Goal: Transaction & Acquisition: Purchase product/service

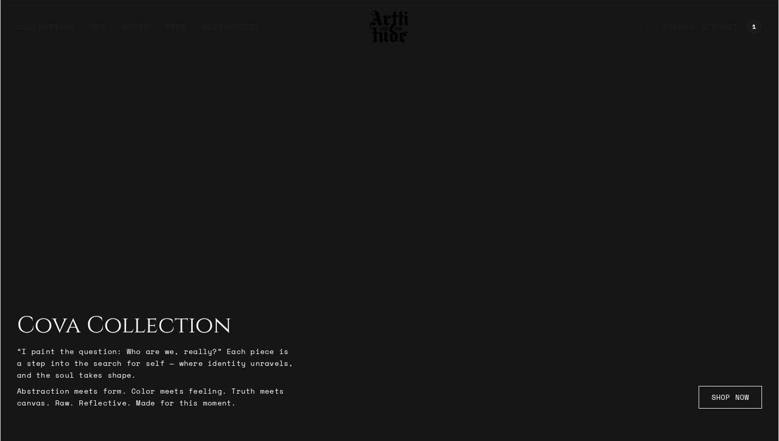
click at [382, 38] on img at bounding box center [389, 26] width 41 height 35
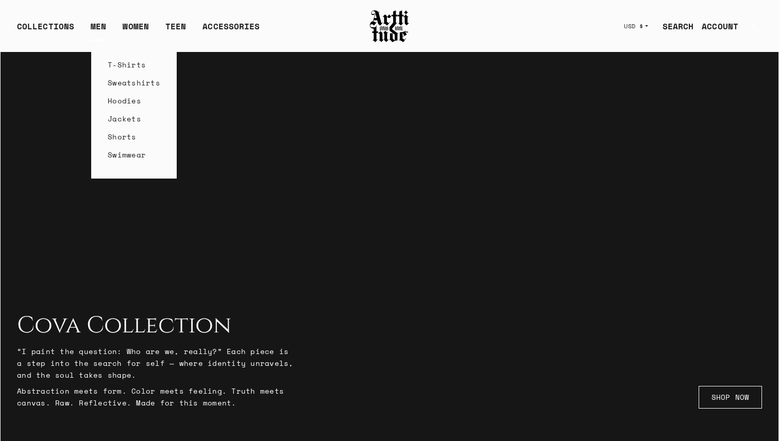
click at [133, 84] on link "Sweatshirts" at bounding box center [134, 83] width 53 height 18
click at [124, 96] on link "Hoodies" at bounding box center [134, 101] width 53 height 18
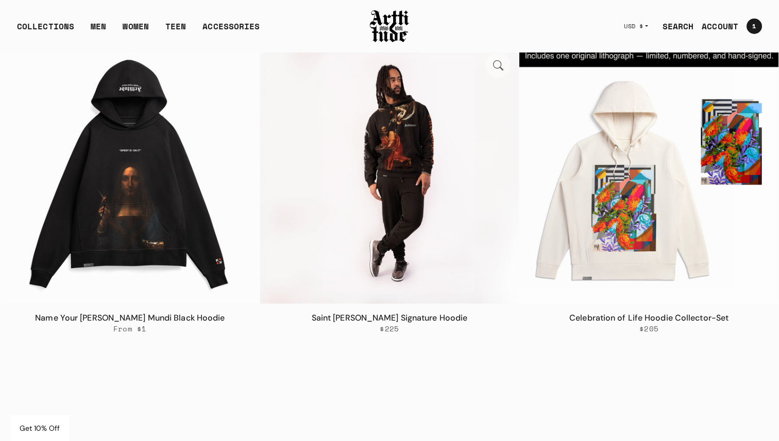
scroll to position [153, 0]
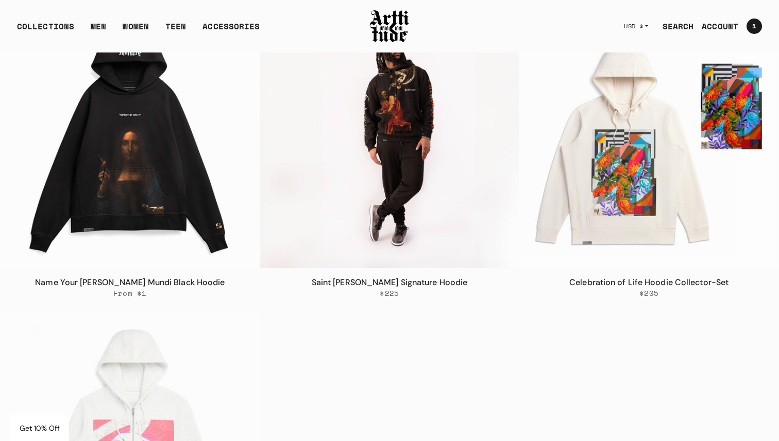
click at [346, 156] on img at bounding box center [389, 138] width 259 height 259
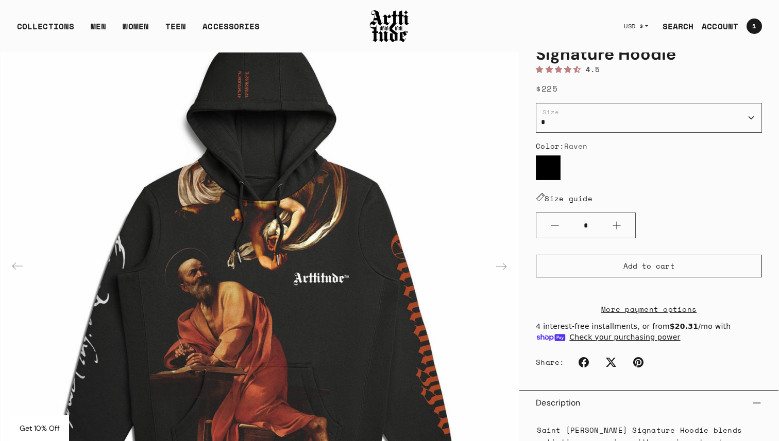
scroll to position [73, 0]
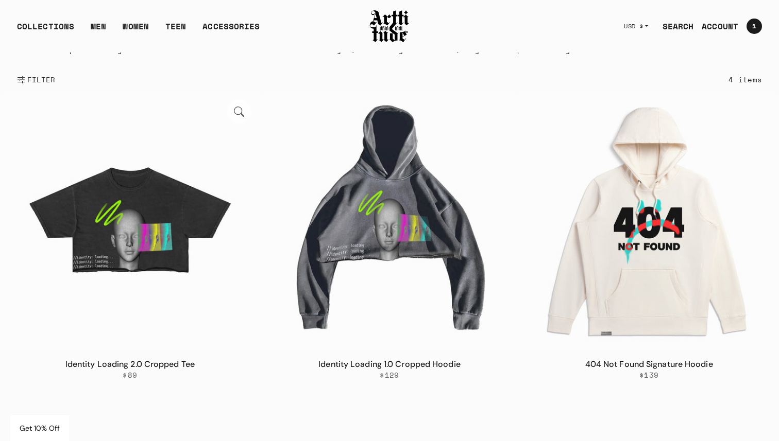
scroll to position [72, 0]
click at [147, 226] on img at bounding box center [130, 220] width 259 height 259
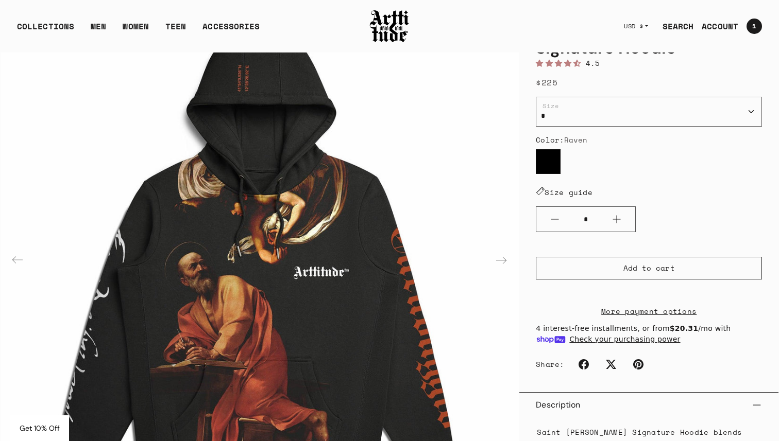
scroll to position [75, 0]
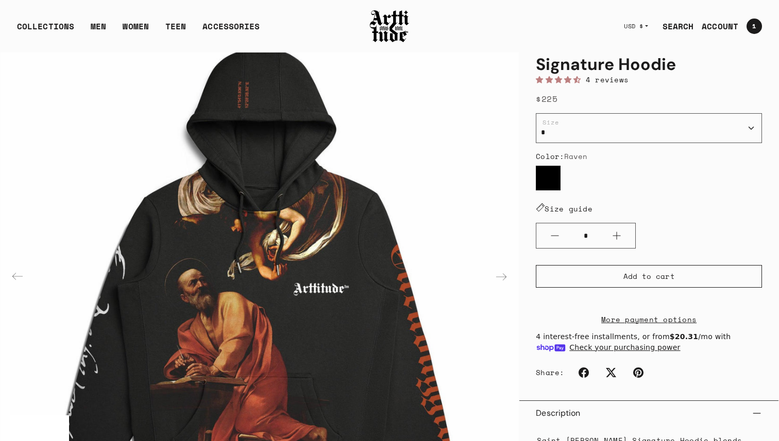
scroll to position [73, 0]
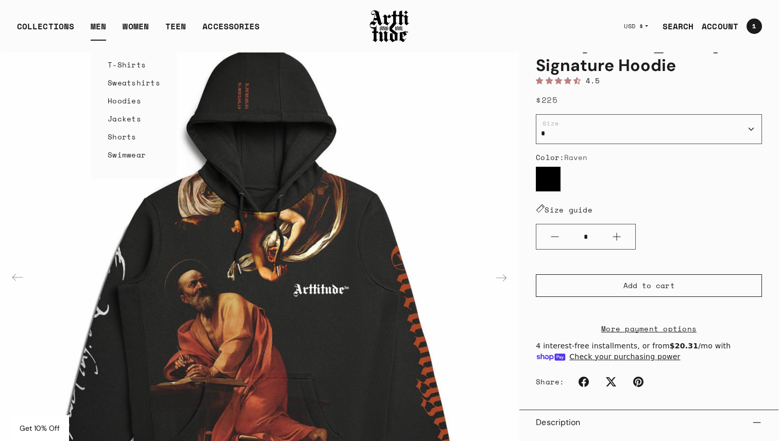
click at [122, 103] on link "Hoodies" at bounding box center [134, 101] width 53 height 18
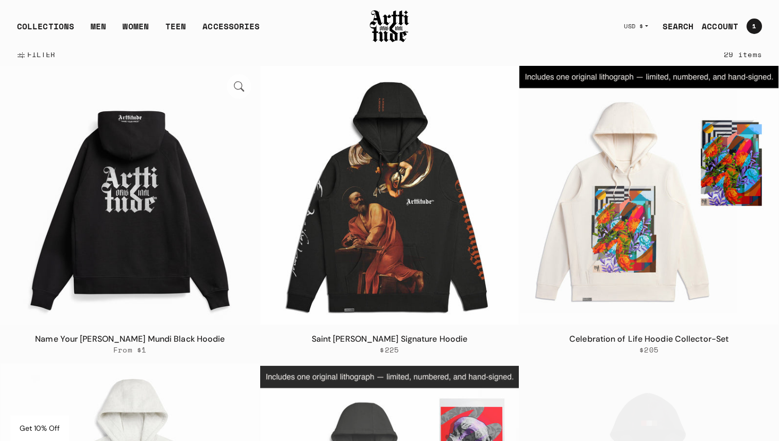
scroll to position [48, 0]
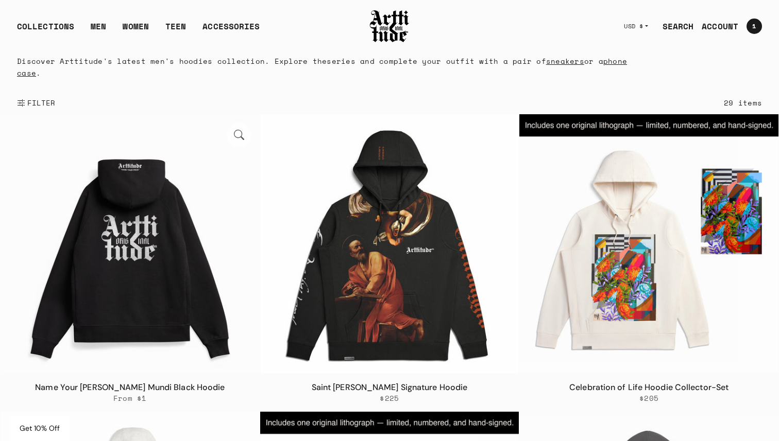
click at [188, 248] on img at bounding box center [130, 243] width 259 height 259
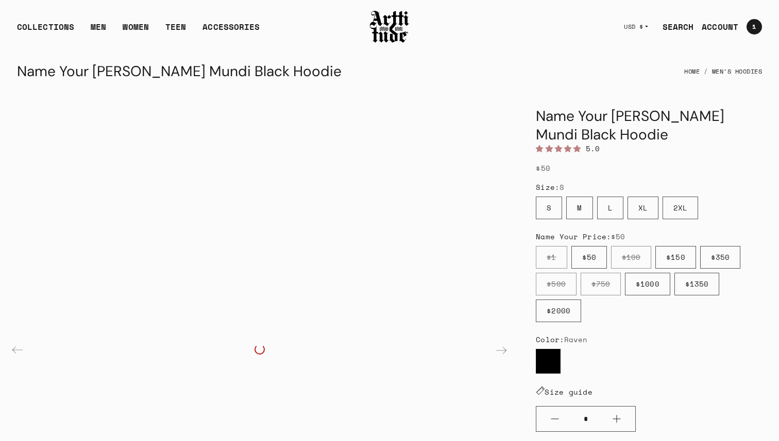
scroll to position [143, 0]
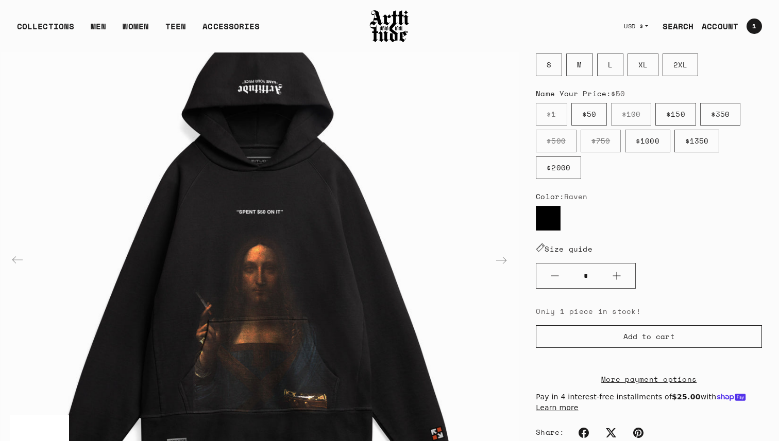
scroll to position [143, 0]
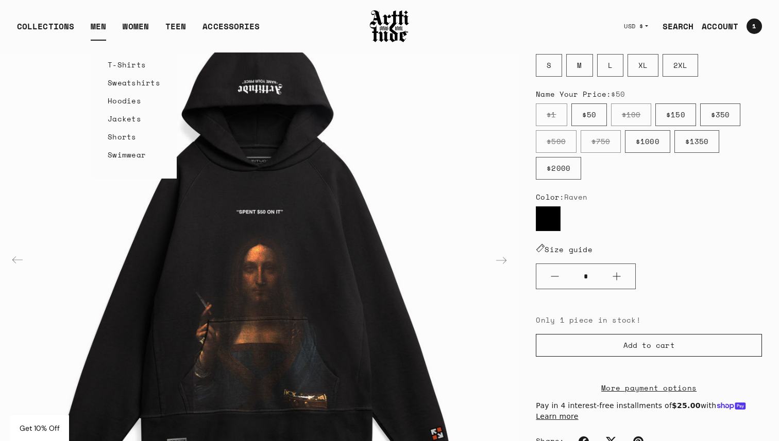
click at [130, 99] on link "Hoodies" at bounding box center [134, 101] width 53 height 18
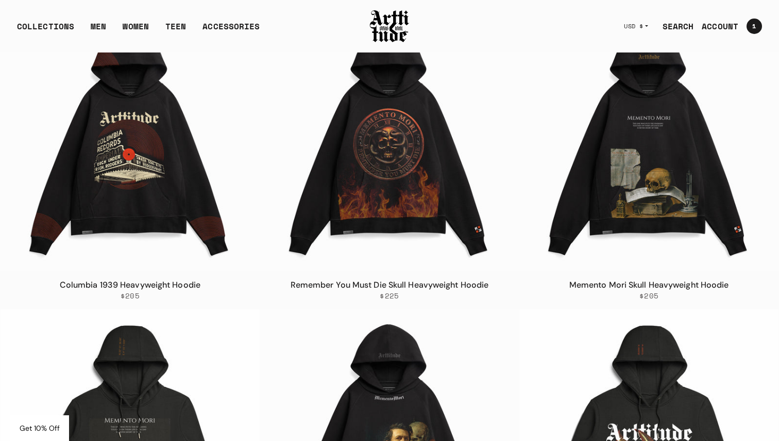
scroll to position [734, 0]
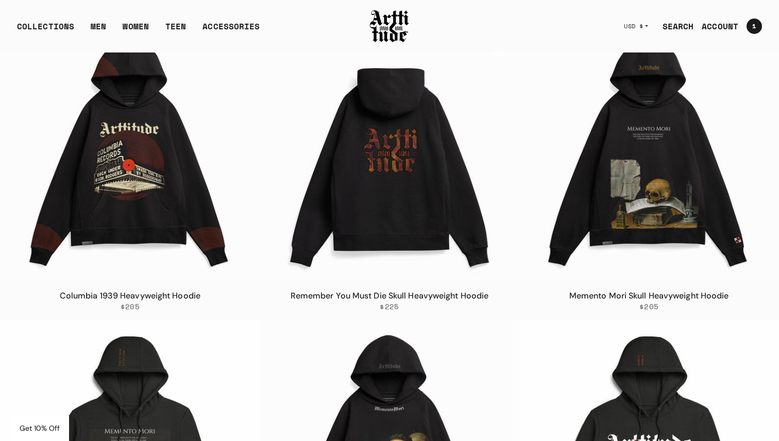
click at [396, 175] on img at bounding box center [389, 152] width 259 height 259
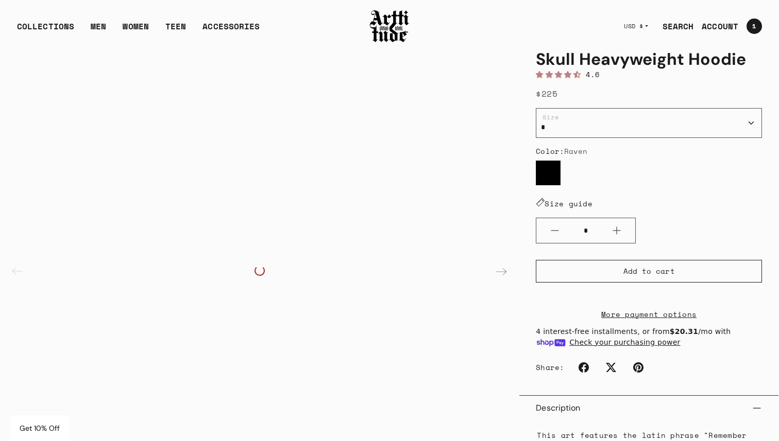
scroll to position [90, 0]
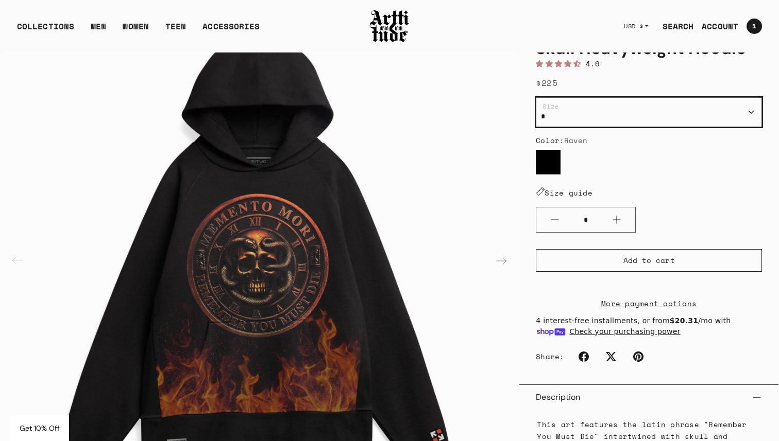
click at [672, 114] on select "* * * ** ***" at bounding box center [649, 112] width 226 height 30
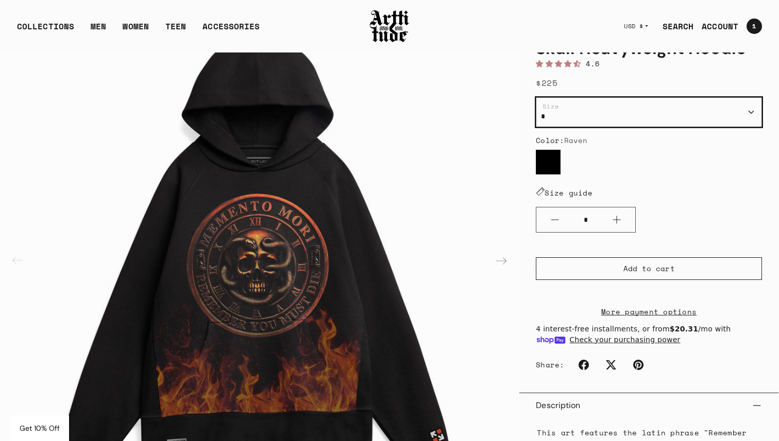
select select "*"
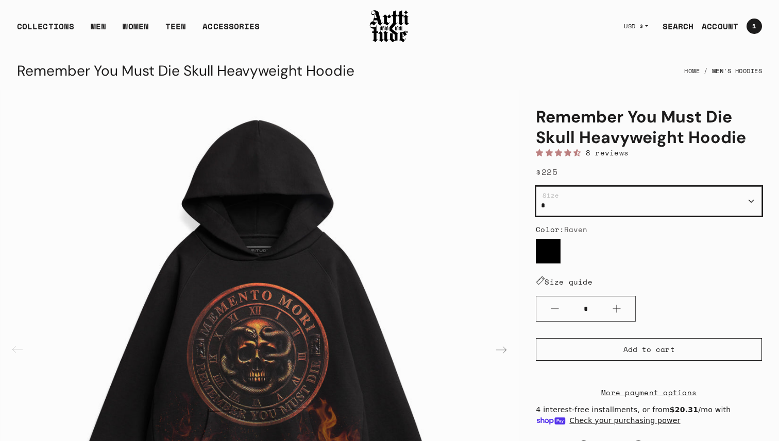
click at [651, 200] on select "**********" at bounding box center [649, 201] width 226 height 30
select select "**"
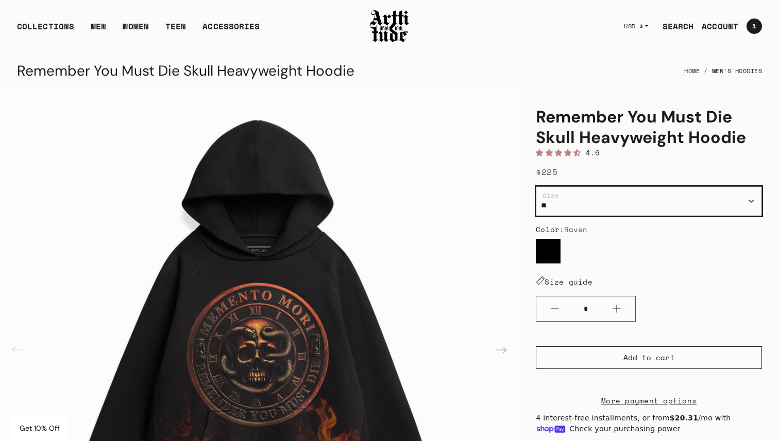
click at [639, 198] on select "**********" at bounding box center [649, 201] width 226 height 30
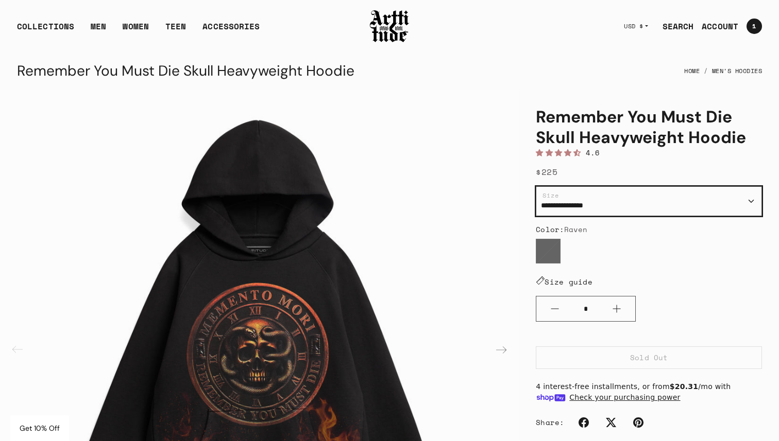
click at [625, 198] on select "**********" at bounding box center [649, 201] width 226 height 30
select select "*"
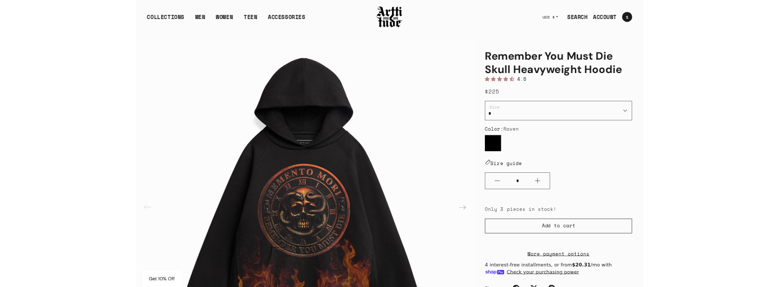
scroll to position [160, 0]
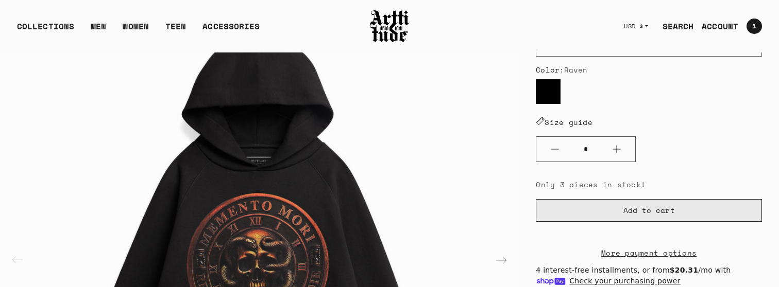
scroll to position [160, 0]
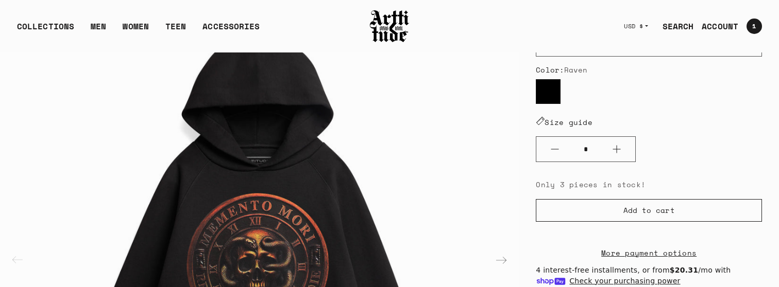
scroll to position [160, 0]
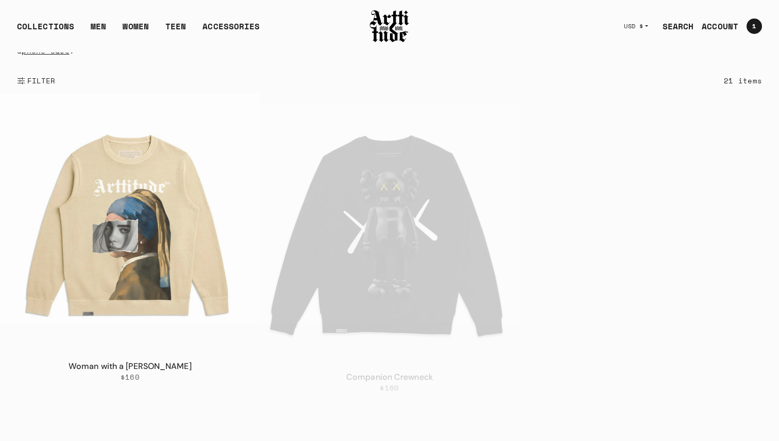
scroll to position [125, 0]
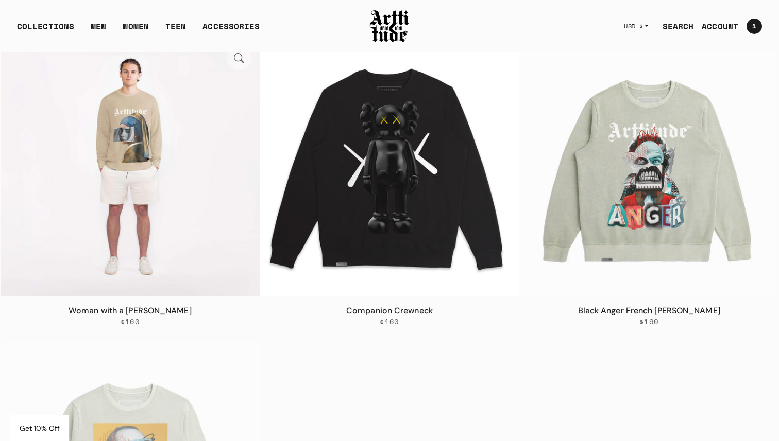
click at [90, 167] on img at bounding box center [130, 167] width 259 height 259
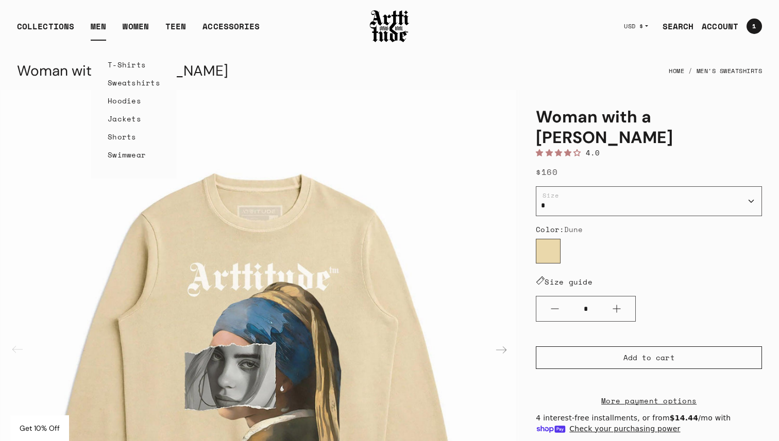
click at [128, 101] on link "Hoodies" at bounding box center [134, 101] width 53 height 18
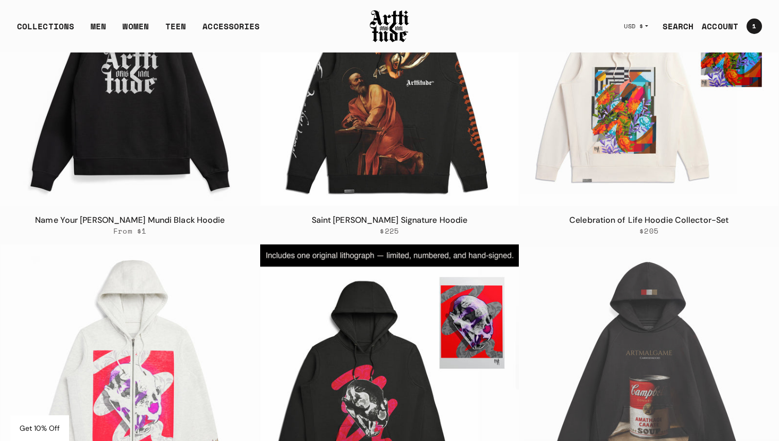
scroll to position [216, 0]
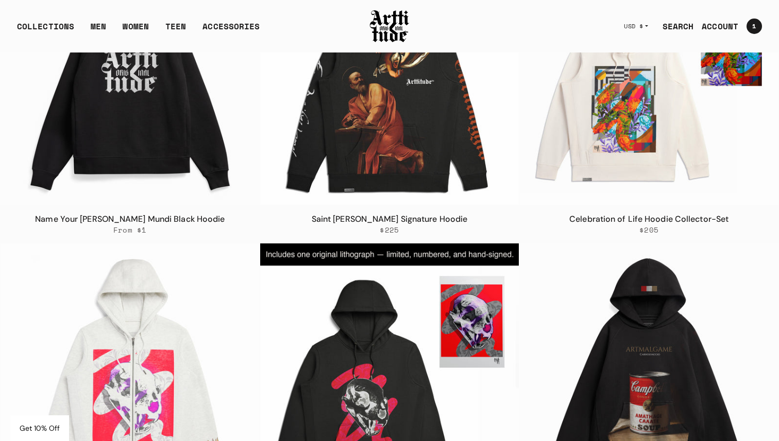
click at [179, 136] on img at bounding box center [130, 75] width 259 height 259
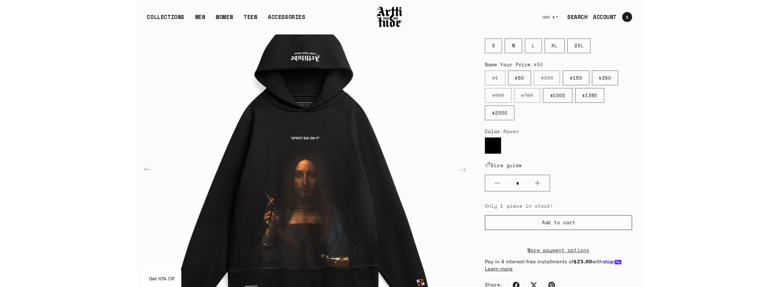
scroll to position [154, 0]
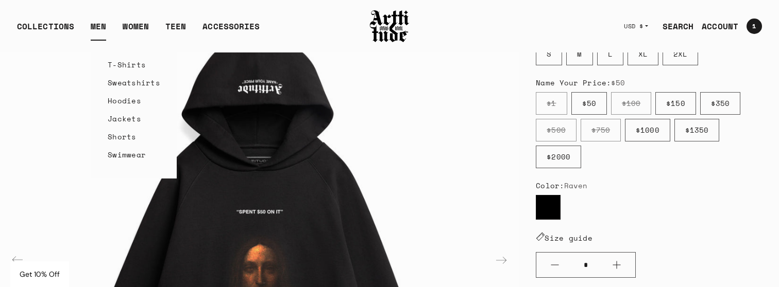
click at [125, 67] on link "T-Shirts" at bounding box center [134, 65] width 53 height 18
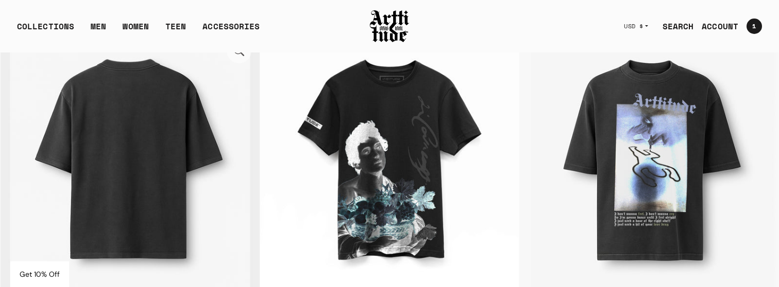
click at [169, 133] on img at bounding box center [130, 159] width 259 height 259
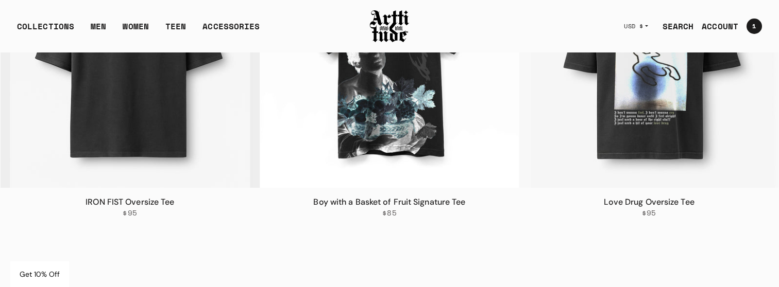
scroll to position [262, 0]
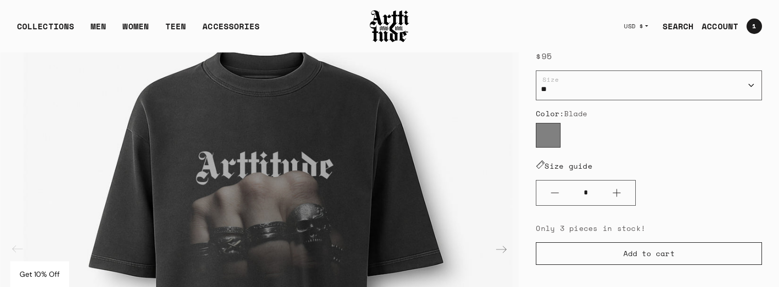
scroll to position [123, 0]
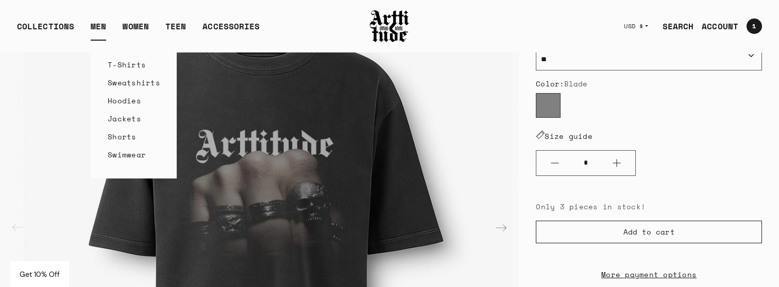
click at [129, 82] on link "Sweatshirts" at bounding box center [134, 83] width 53 height 18
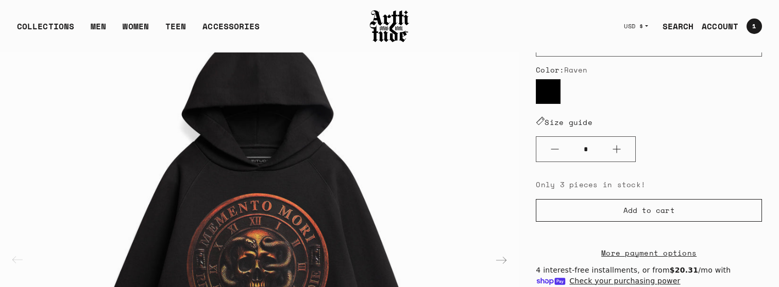
scroll to position [160, 0]
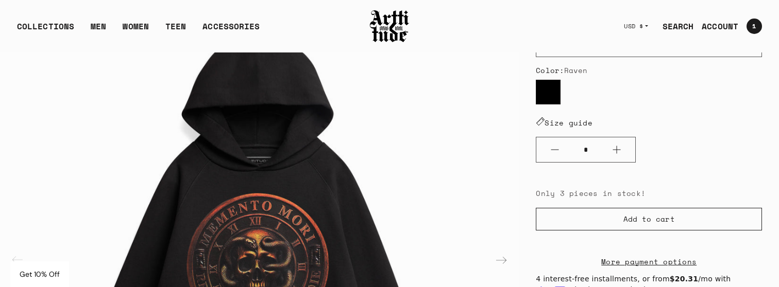
click at [597, 204] on div "Only 3 pieces in stock! Add to cart More payment options This item is a recurri…" at bounding box center [649, 241] width 226 height 108
click at [595, 196] on div "Only 3 pieces in stock!" at bounding box center [649, 193] width 226 height 12
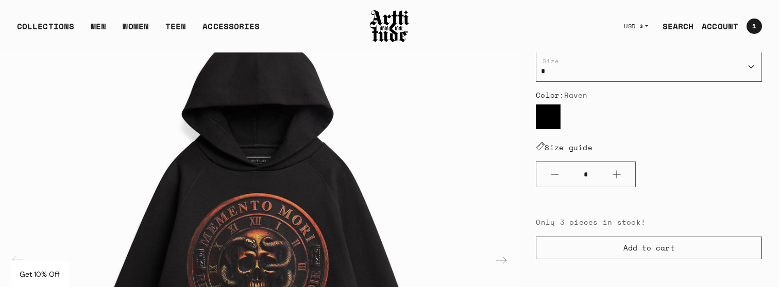
scroll to position [143, 0]
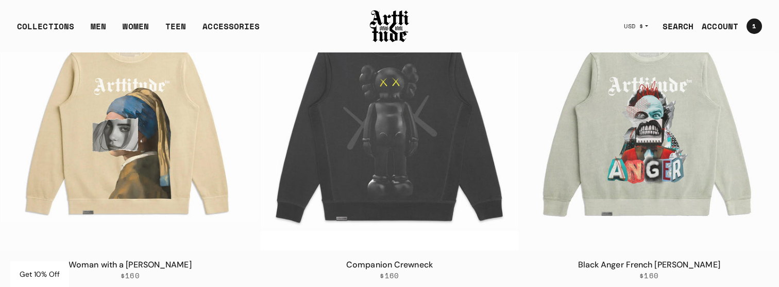
scroll to position [175, 0]
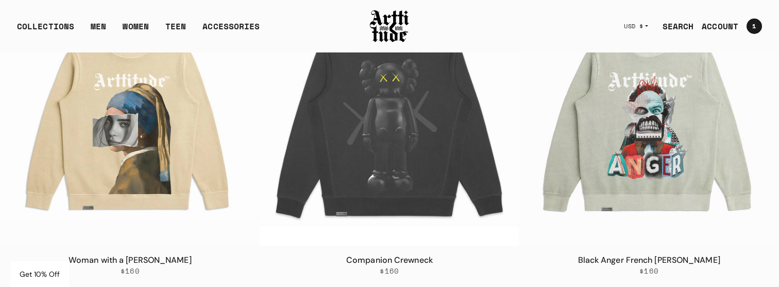
click at [394, 160] on img at bounding box center [389, 116] width 259 height 259
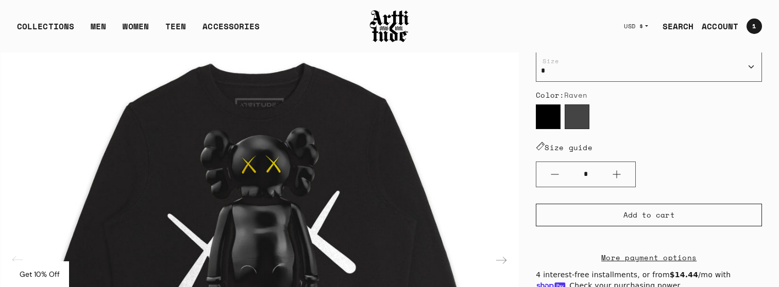
scroll to position [102, 0]
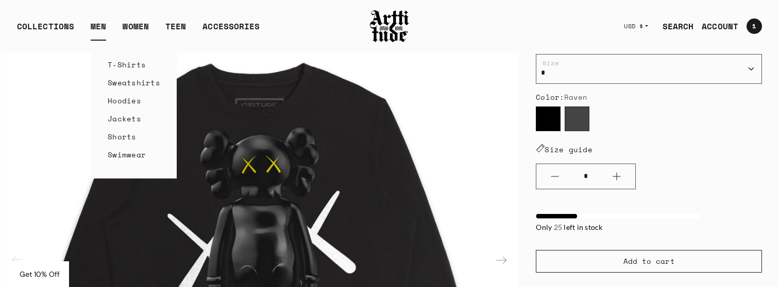
click at [127, 80] on link "Sweatshirts" at bounding box center [134, 83] width 53 height 18
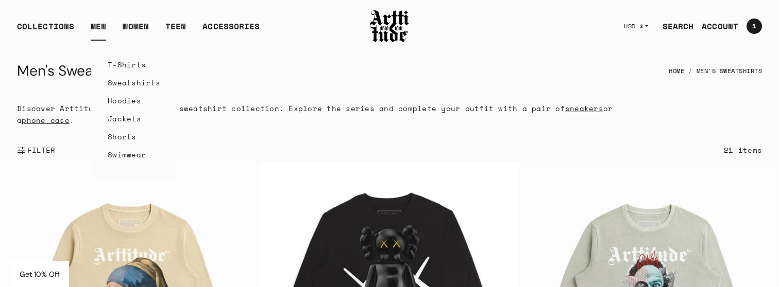
click at [126, 100] on link "Hoodies" at bounding box center [134, 101] width 53 height 18
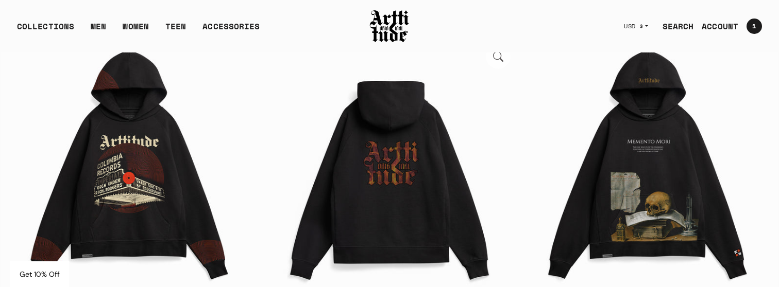
scroll to position [814, 0]
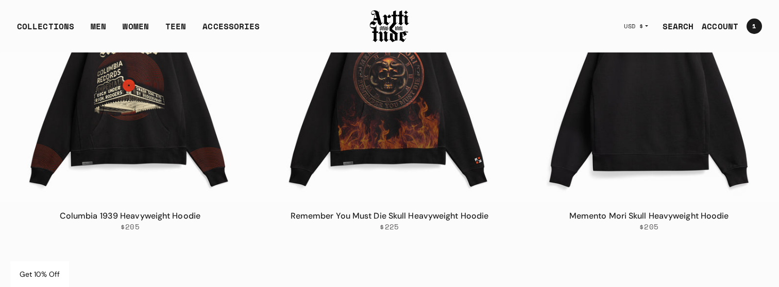
click at [641, 135] on img at bounding box center [648, 72] width 259 height 259
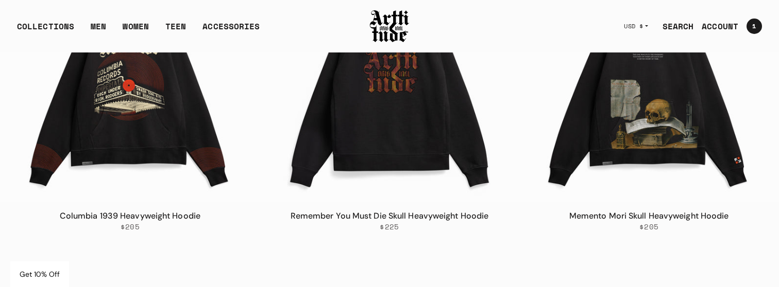
scroll to position [844, 0]
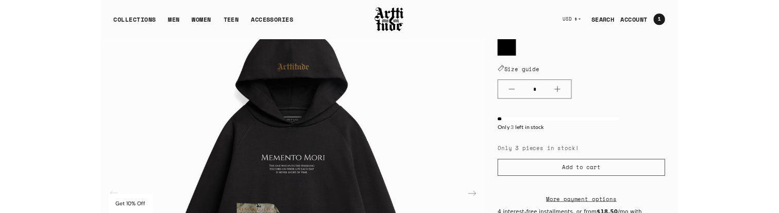
scroll to position [191, 0]
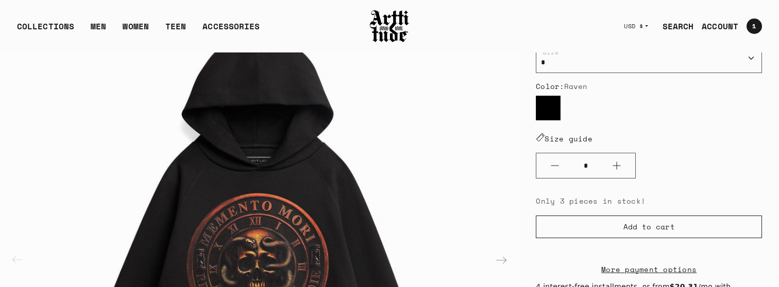
scroll to position [143, 0]
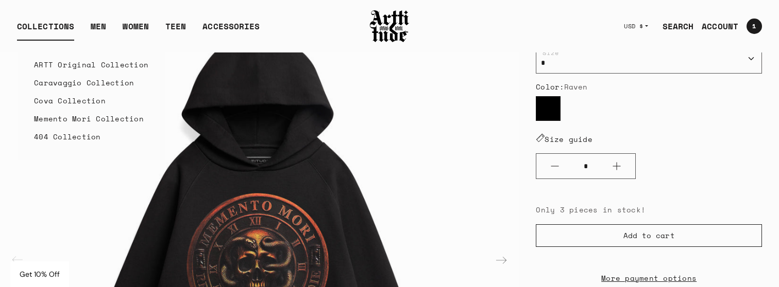
click at [77, 115] on link "Memento Mori Collection" at bounding box center [91, 119] width 114 height 18
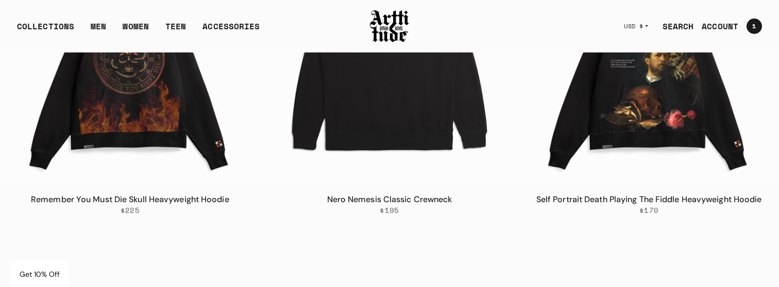
scroll to position [268, 0]
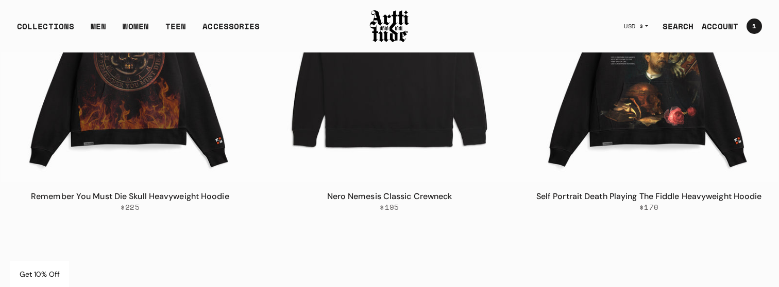
click at [409, 109] on img at bounding box center [389, 52] width 259 height 259
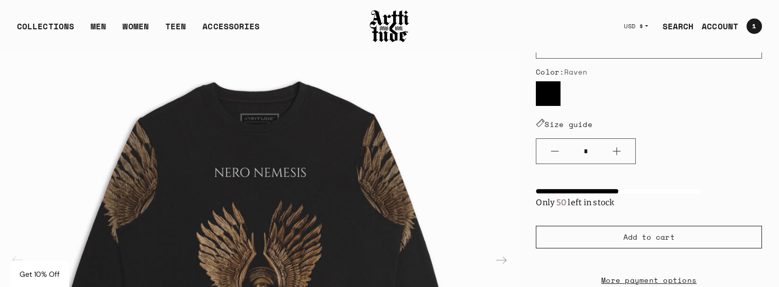
scroll to position [161, 0]
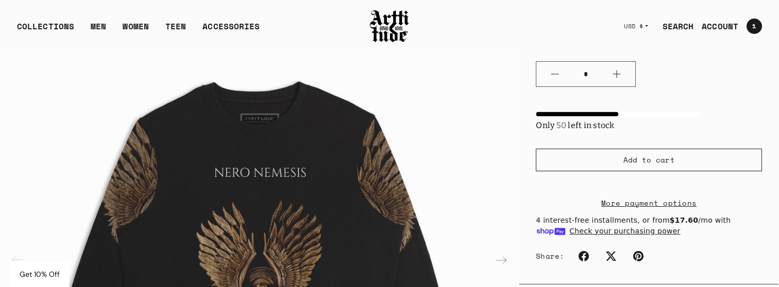
scroll to position [234, 0]
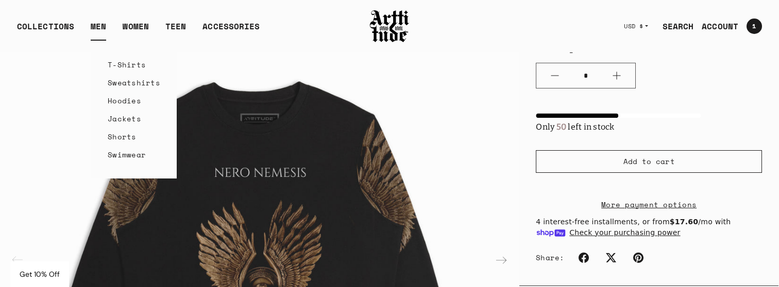
click at [130, 103] on link "Hoodies" at bounding box center [134, 101] width 53 height 18
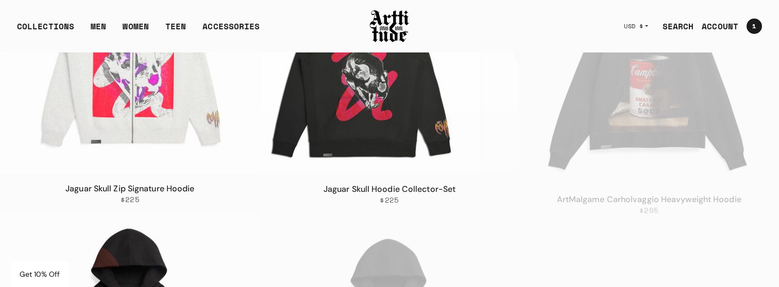
scroll to position [510, 0]
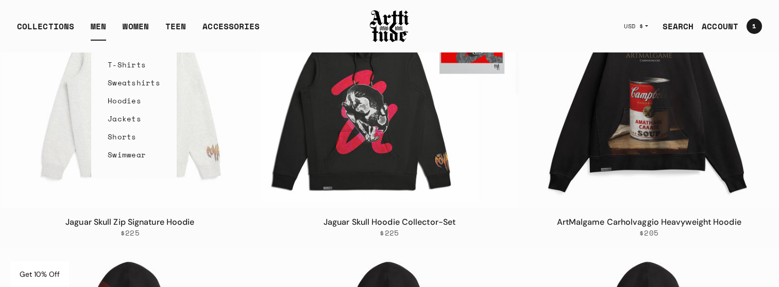
click at [130, 84] on link "Sweatshirts" at bounding box center [134, 83] width 53 height 18
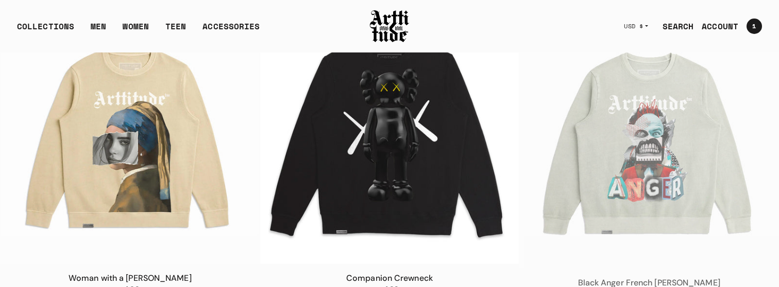
scroll to position [166, 0]
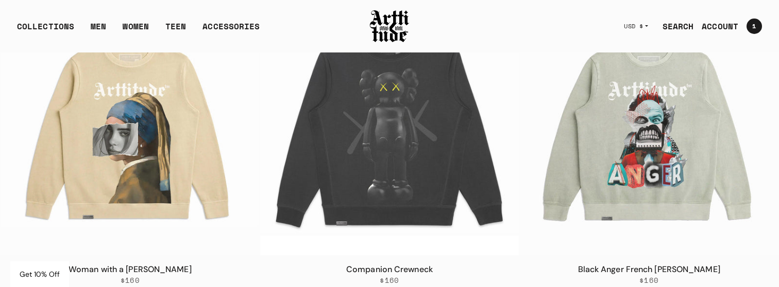
click at [399, 175] on img at bounding box center [389, 125] width 259 height 259
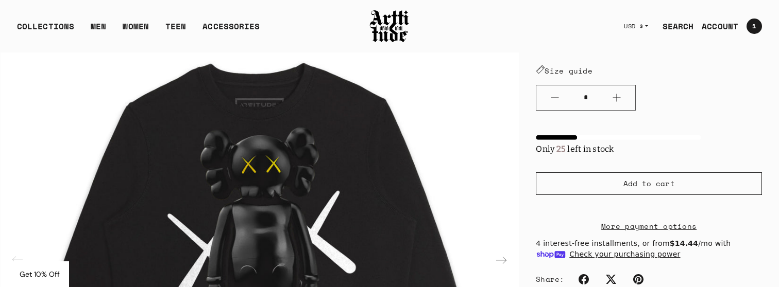
scroll to position [183, 0]
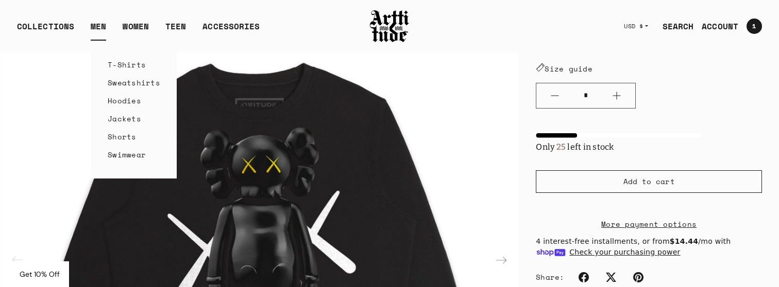
click at [127, 100] on link "Hoodies" at bounding box center [134, 101] width 53 height 18
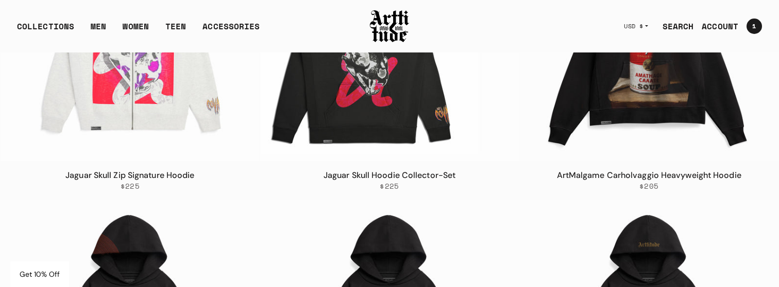
scroll to position [564, 0]
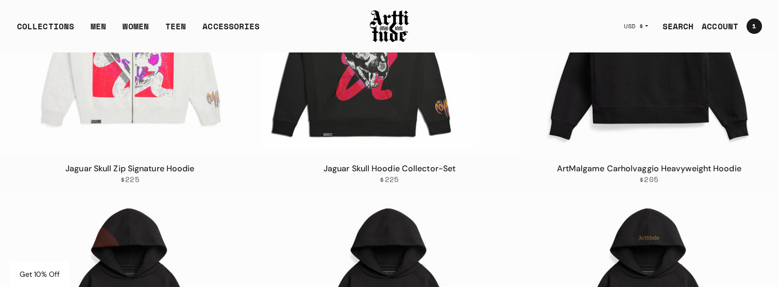
click at [660, 111] on img at bounding box center [648, 25] width 259 height 259
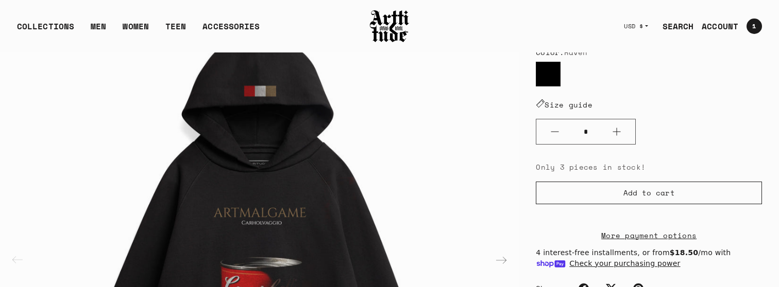
scroll to position [184, 0]
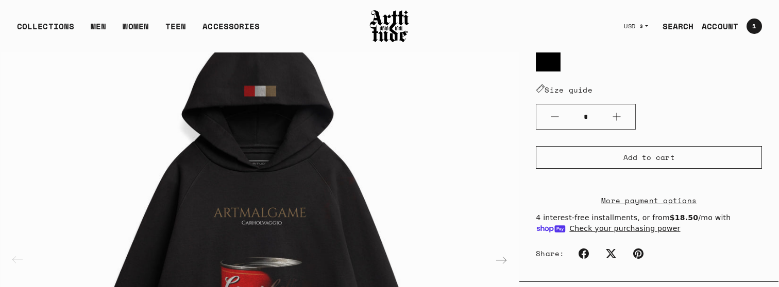
scroll to position [193, 0]
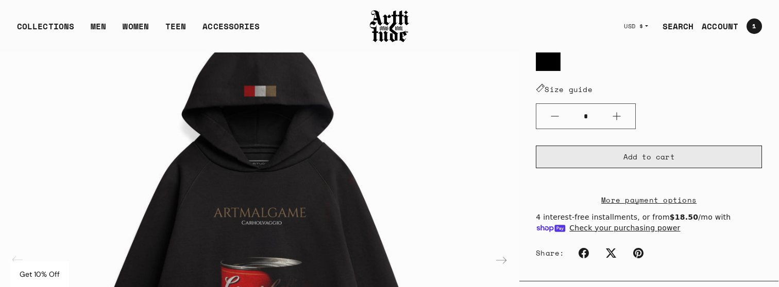
scroll to position [193, 0]
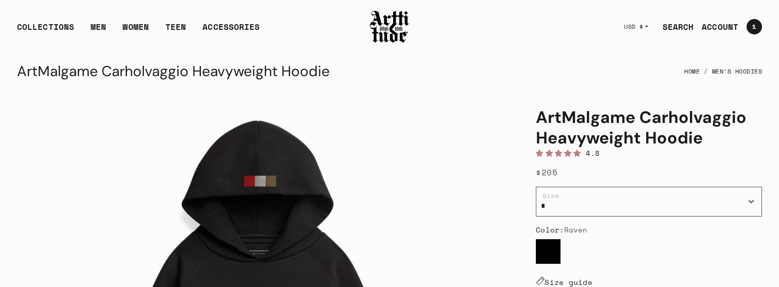
scroll to position [193, 0]
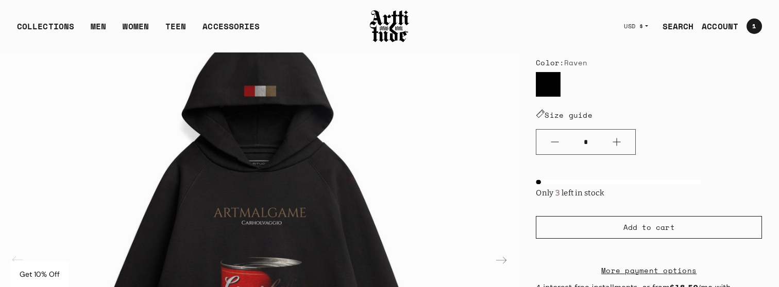
scroll to position [163, 0]
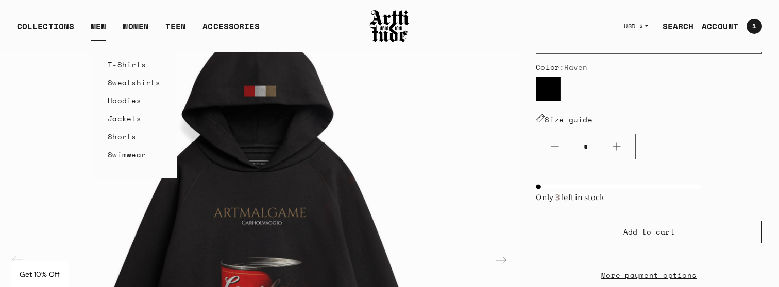
click at [142, 86] on link "Sweatshirts" at bounding box center [134, 83] width 53 height 18
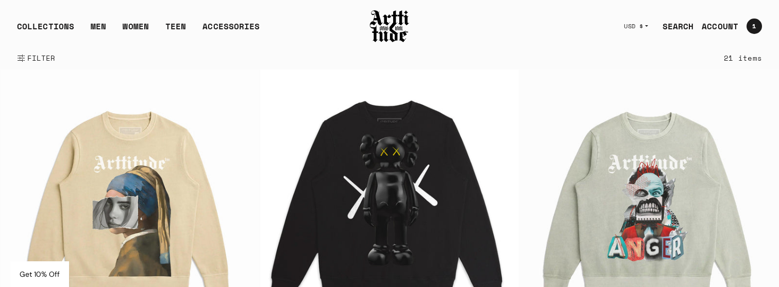
scroll to position [135, 0]
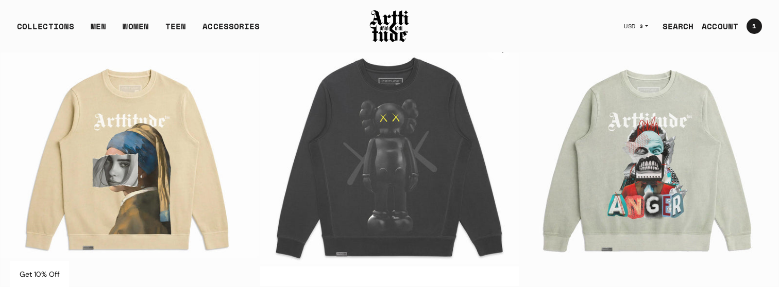
click at [402, 107] on img at bounding box center [389, 156] width 259 height 259
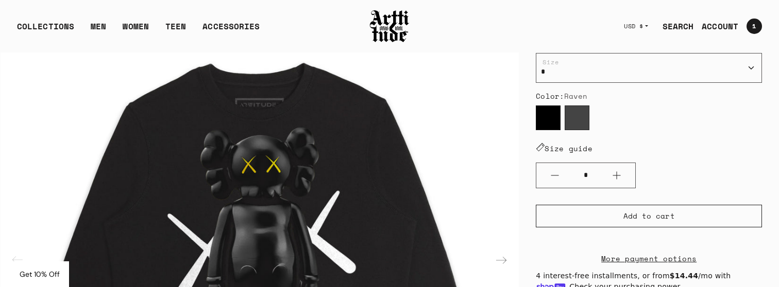
scroll to position [102, 0]
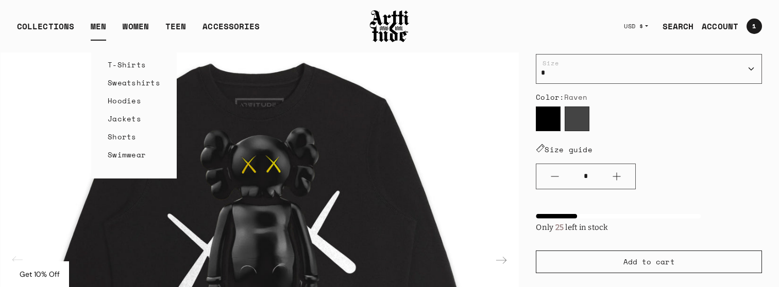
click at [118, 97] on link "Hoodies" at bounding box center [134, 101] width 53 height 18
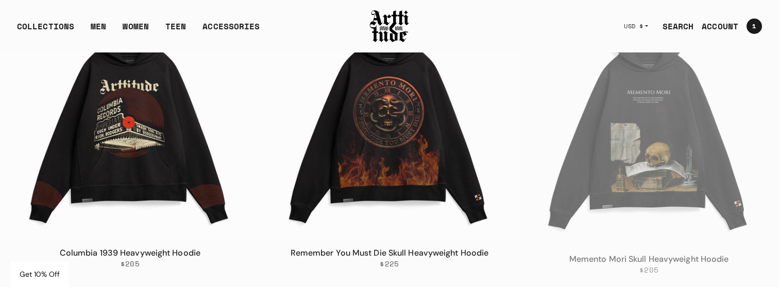
scroll to position [786, 0]
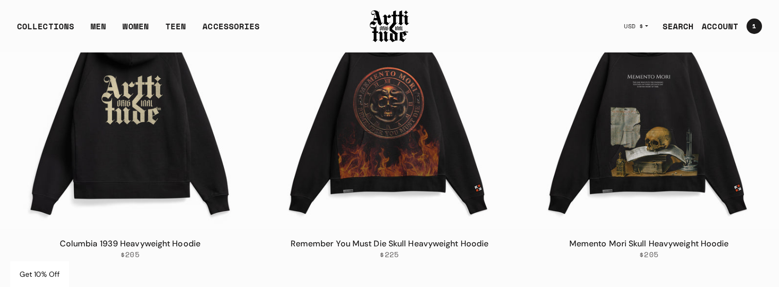
click at [178, 152] on img at bounding box center [130, 100] width 259 height 259
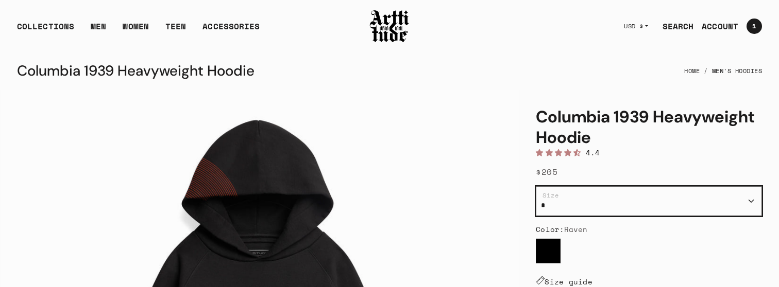
click at [632, 207] on select "**********" at bounding box center [649, 201] width 226 height 30
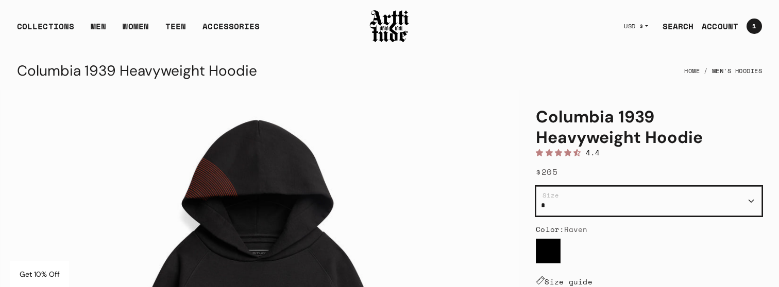
select select "*"
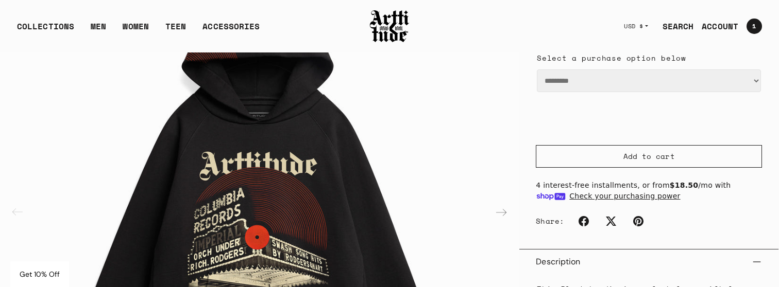
scroll to position [266, 0]
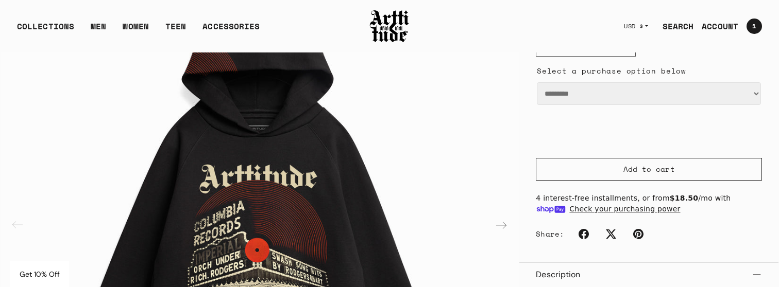
click at [694, 88] on select "*********" at bounding box center [649, 93] width 224 height 23
click at [699, 119] on div "Select a purchase option below ********* Subscribe - $185" at bounding box center [649, 99] width 226 height 68
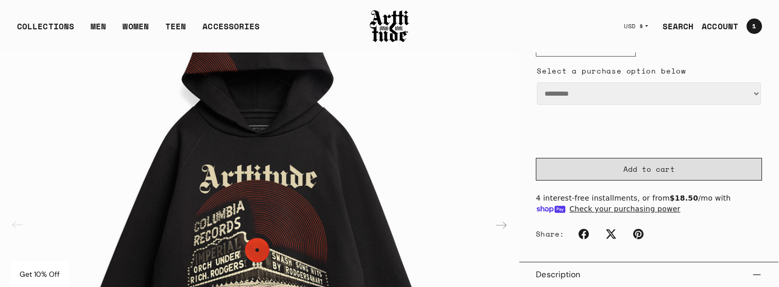
click at [682, 164] on button "Add to cart" at bounding box center [649, 169] width 226 height 23
